Goal: Book appointment/travel/reservation

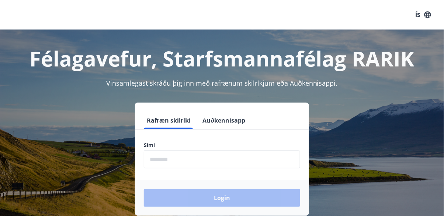
click at [217, 158] on input "phone" at bounding box center [222, 159] width 156 height 18
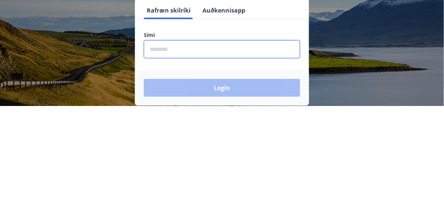
click at [215, 161] on input "phone" at bounding box center [222, 159] width 156 height 18
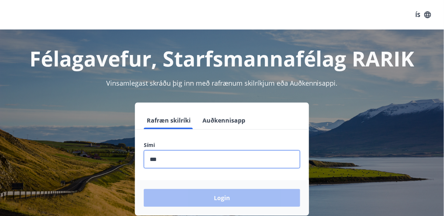
type input "********"
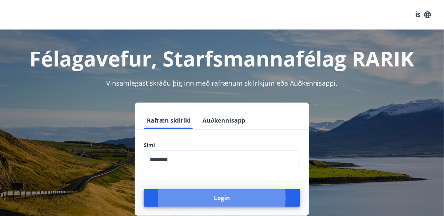
click at [144, 189] on button "Login" at bounding box center [222, 198] width 156 height 18
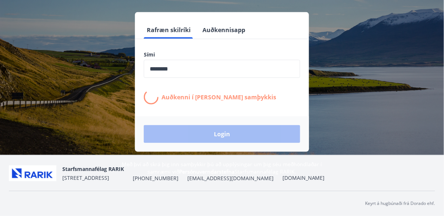
scroll to position [104, 0]
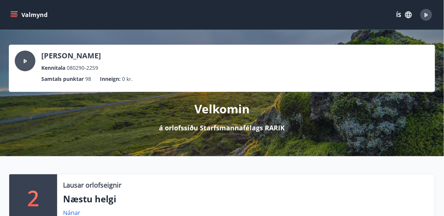
click at [15, 14] on icon "menu" at bounding box center [13, 14] width 7 height 7
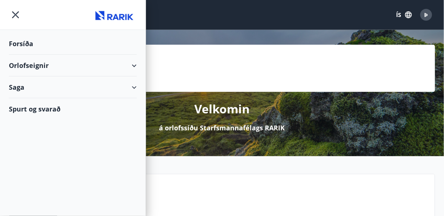
click at [134, 68] on div "Orlofseignir" at bounding box center [73, 66] width 128 height 22
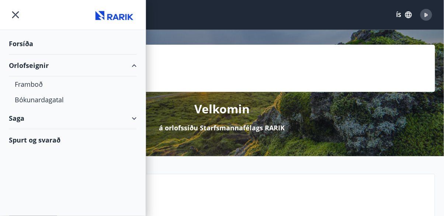
click at [58, 103] on div "Bókunardagatal" at bounding box center [73, 100] width 116 height 16
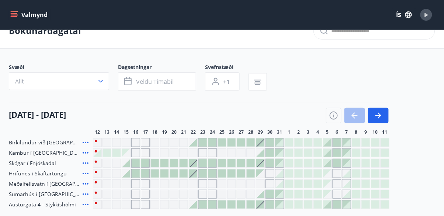
scroll to position [20, 0]
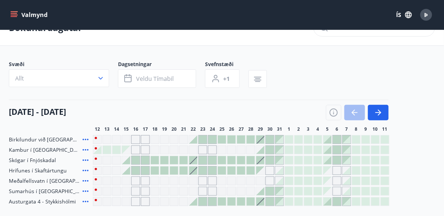
click at [102, 80] on icon "button" at bounding box center [100, 78] width 7 height 7
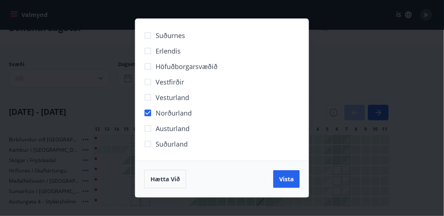
click at [294, 183] on span "Vista" at bounding box center [286, 179] width 15 height 8
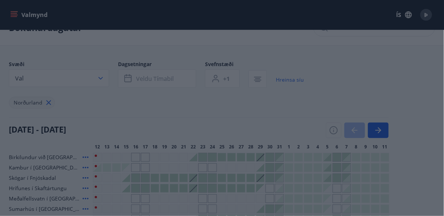
click at [289, 197] on div "Hætta við Vista" at bounding box center [221, 179] width 173 height 37
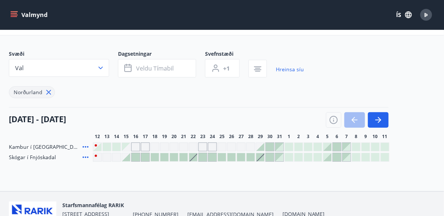
scroll to position [31, 0]
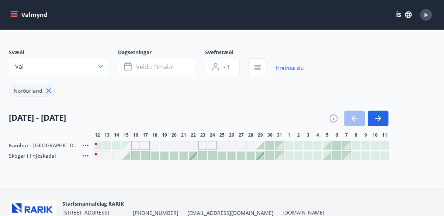
click at [215, 156] on div at bounding box center [213, 156] width 8 height 8
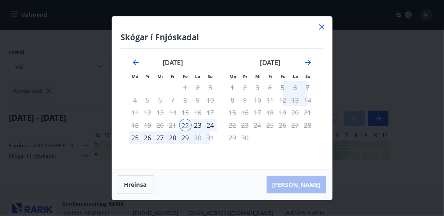
click at [215, 131] on div "24" at bounding box center [210, 125] width 13 height 13
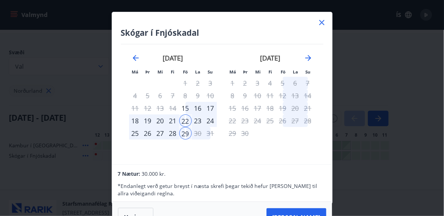
click at [211, 125] on div "24" at bounding box center [210, 120] width 13 height 13
click at [211, 127] on div "24" at bounding box center [210, 120] width 13 height 13
click at [139, 139] on div "25" at bounding box center [135, 133] width 13 height 13
click at [175, 140] on div "28" at bounding box center [173, 133] width 13 height 13
click at [177, 140] on div "28" at bounding box center [173, 133] width 13 height 13
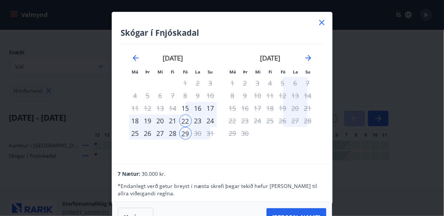
click at [162, 139] on div "27" at bounding box center [160, 133] width 13 height 13
click at [152, 140] on div "26" at bounding box center [148, 133] width 13 height 13
click at [139, 140] on div "25" at bounding box center [135, 133] width 13 height 13
click at [189, 126] on div "22" at bounding box center [185, 120] width 13 height 13
click at [188, 137] on div "29" at bounding box center [185, 133] width 13 height 13
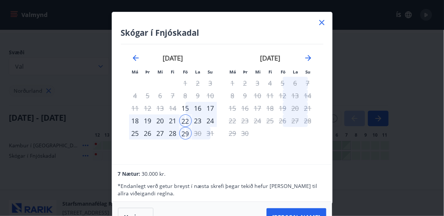
click at [322, 23] on icon at bounding box center [321, 22] width 1 height 1
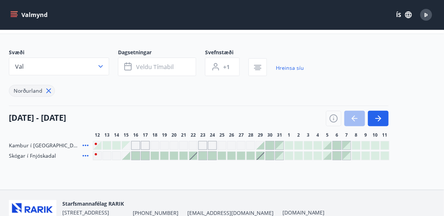
click at [218, 147] on div "Gráir dagar eru ekki bókanlegir" at bounding box center [222, 145] width 9 height 9
click at [216, 146] on div "Gráir dagar eru ekki bókanlegir" at bounding box center [212, 145] width 9 height 9
click at [216, 156] on div at bounding box center [213, 156] width 8 height 8
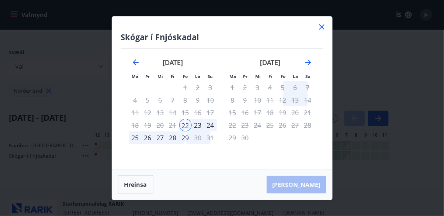
click at [213, 131] on div "24" at bounding box center [210, 125] width 13 height 13
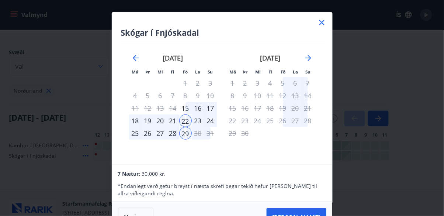
click at [213, 127] on div "24" at bounding box center [210, 120] width 13 height 13
click at [215, 127] on div "24" at bounding box center [210, 120] width 13 height 13
click at [212, 126] on div "24" at bounding box center [210, 120] width 13 height 13
click at [187, 113] on div "15" at bounding box center [185, 108] width 13 height 13
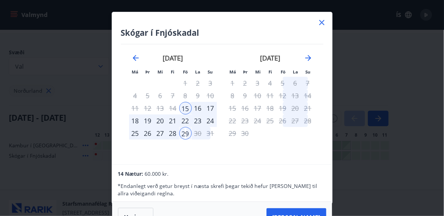
click at [189, 127] on div "22" at bounding box center [185, 120] width 13 height 13
click at [153, 140] on div "26" at bounding box center [148, 133] width 13 height 13
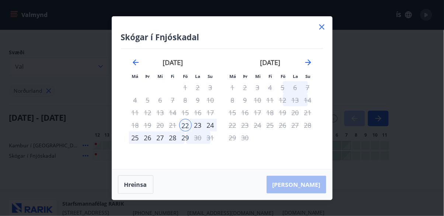
click at [151, 144] on div "26" at bounding box center [148, 137] width 13 height 13
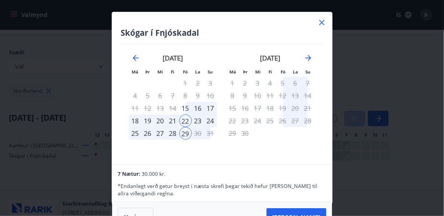
click at [212, 127] on div "24" at bounding box center [210, 120] width 13 height 13
click at [322, 23] on icon at bounding box center [322, 22] width 9 height 9
